Goal: Navigation & Orientation: Go to known website

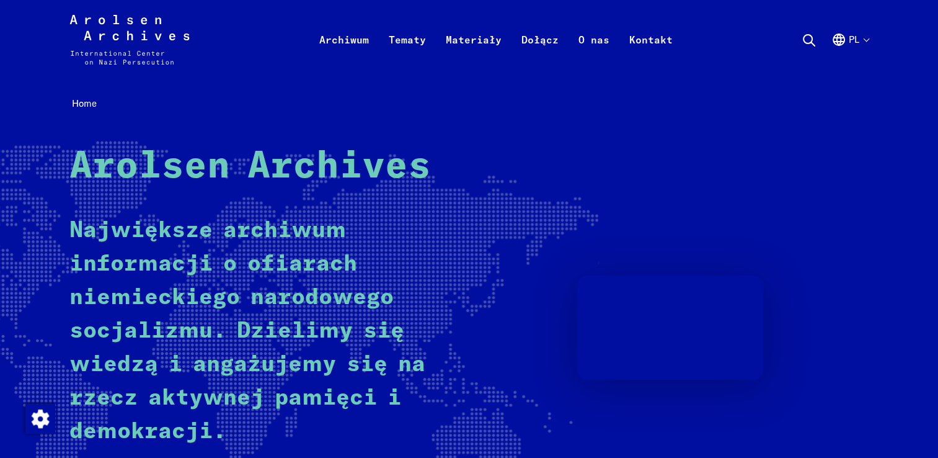
click at [843, 52] on button "pl" at bounding box center [850, 54] width 37 height 45
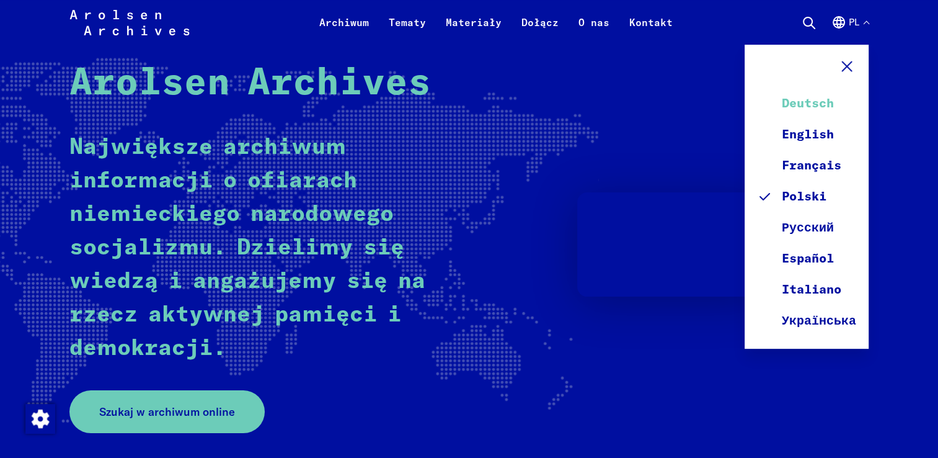
scroll to position [62, 0]
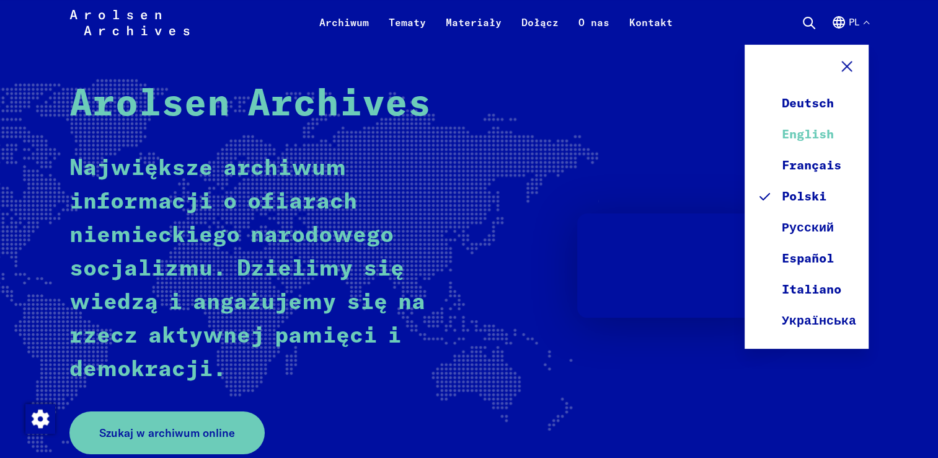
click at [802, 141] on link "English" at bounding box center [806, 134] width 99 height 31
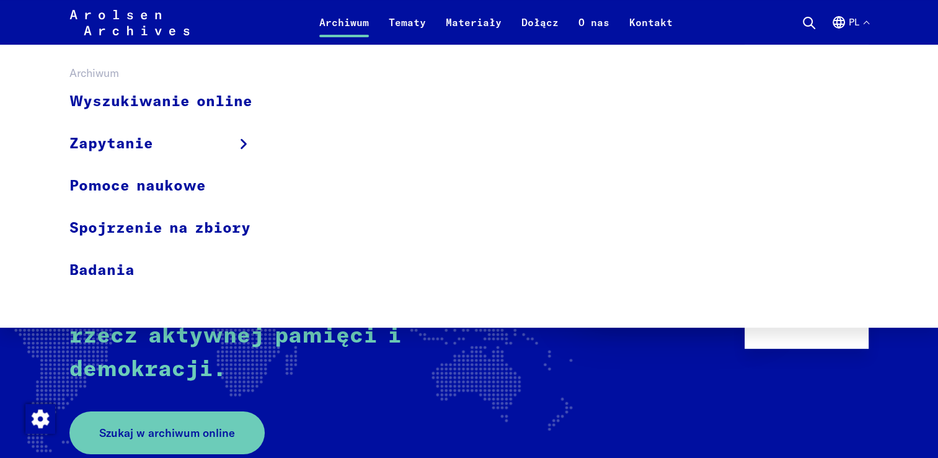
click at [350, 16] on link "Archiwum" at bounding box center [343, 30] width 69 height 30
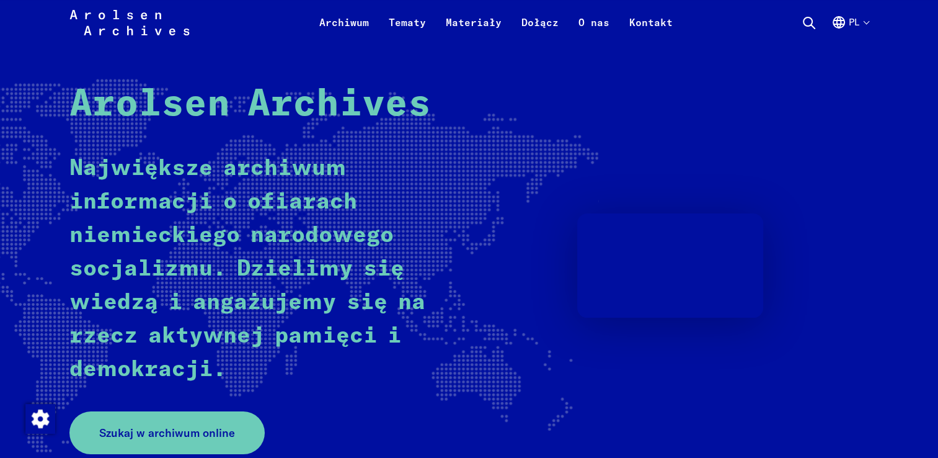
click at [847, 36] on button "pl" at bounding box center [850, 30] width 37 height 30
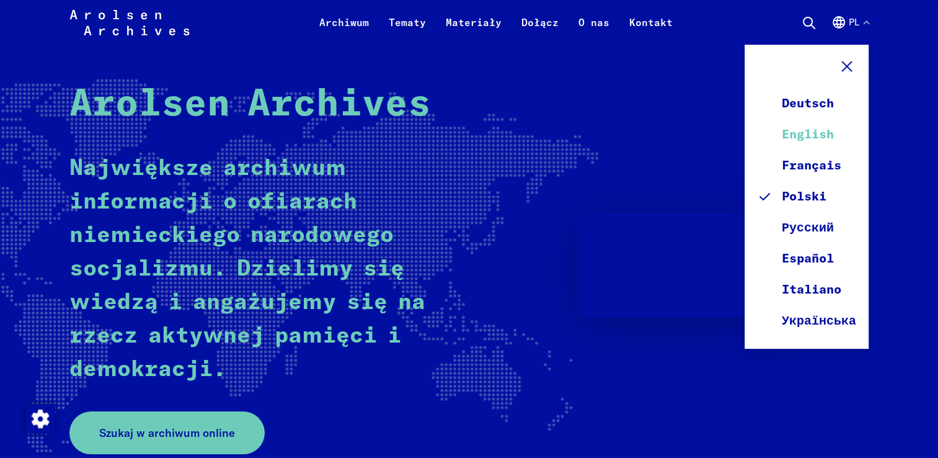
click at [815, 130] on link "English" at bounding box center [806, 134] width 99 height 31
click at [819, 136] on link "English" at bounding box center [806, 134] width 99 height 31
click at [819, 135] on link "English" at bounding box center [806, 134] width 99 height 31
